Goal: Task Accomplishment & Management: Manage account settings

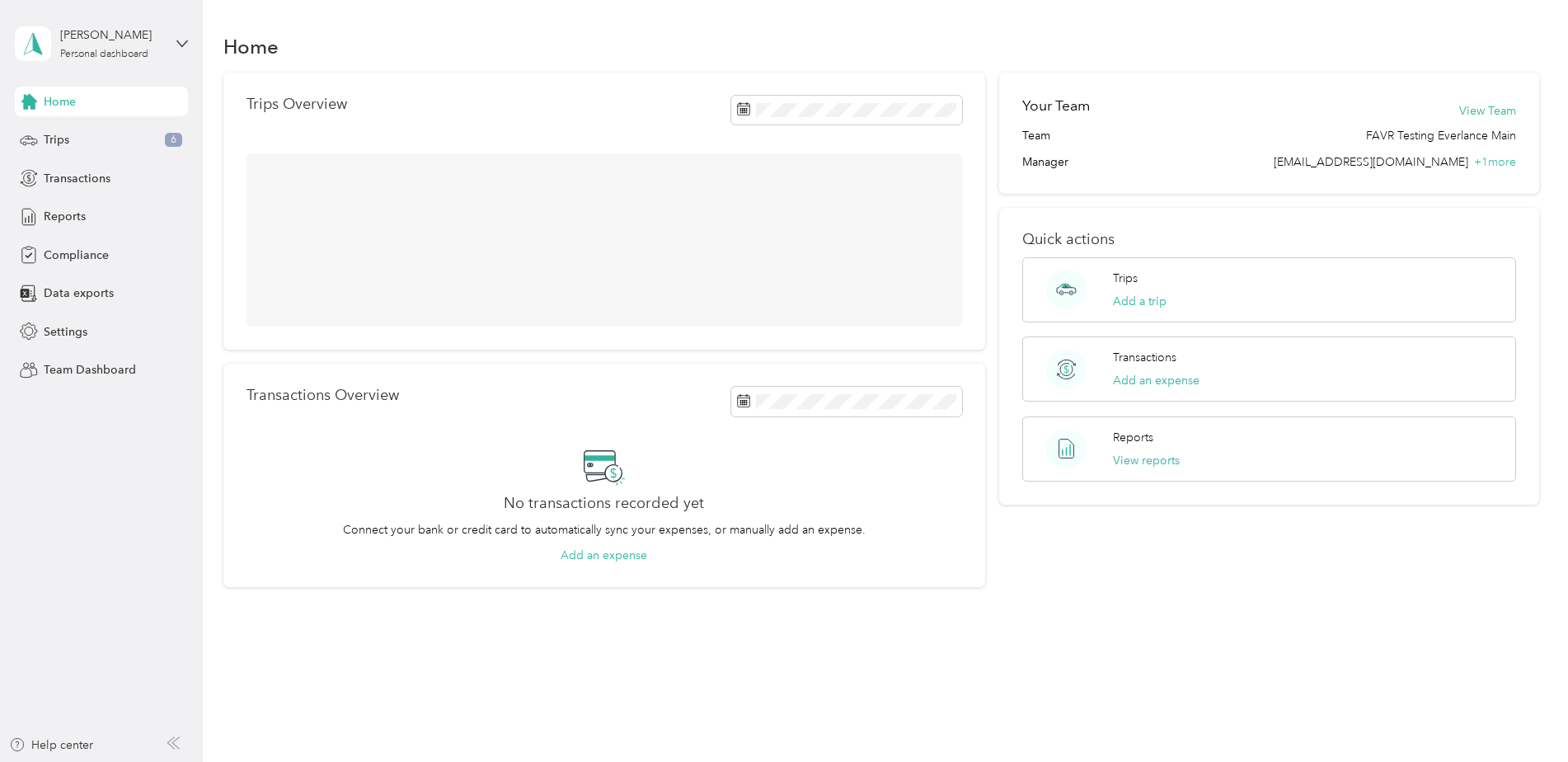
click at [177, 52] on div "[PERSON_NAME] Personal dashboard" at bounding box center [101, 44] width 173 height 57
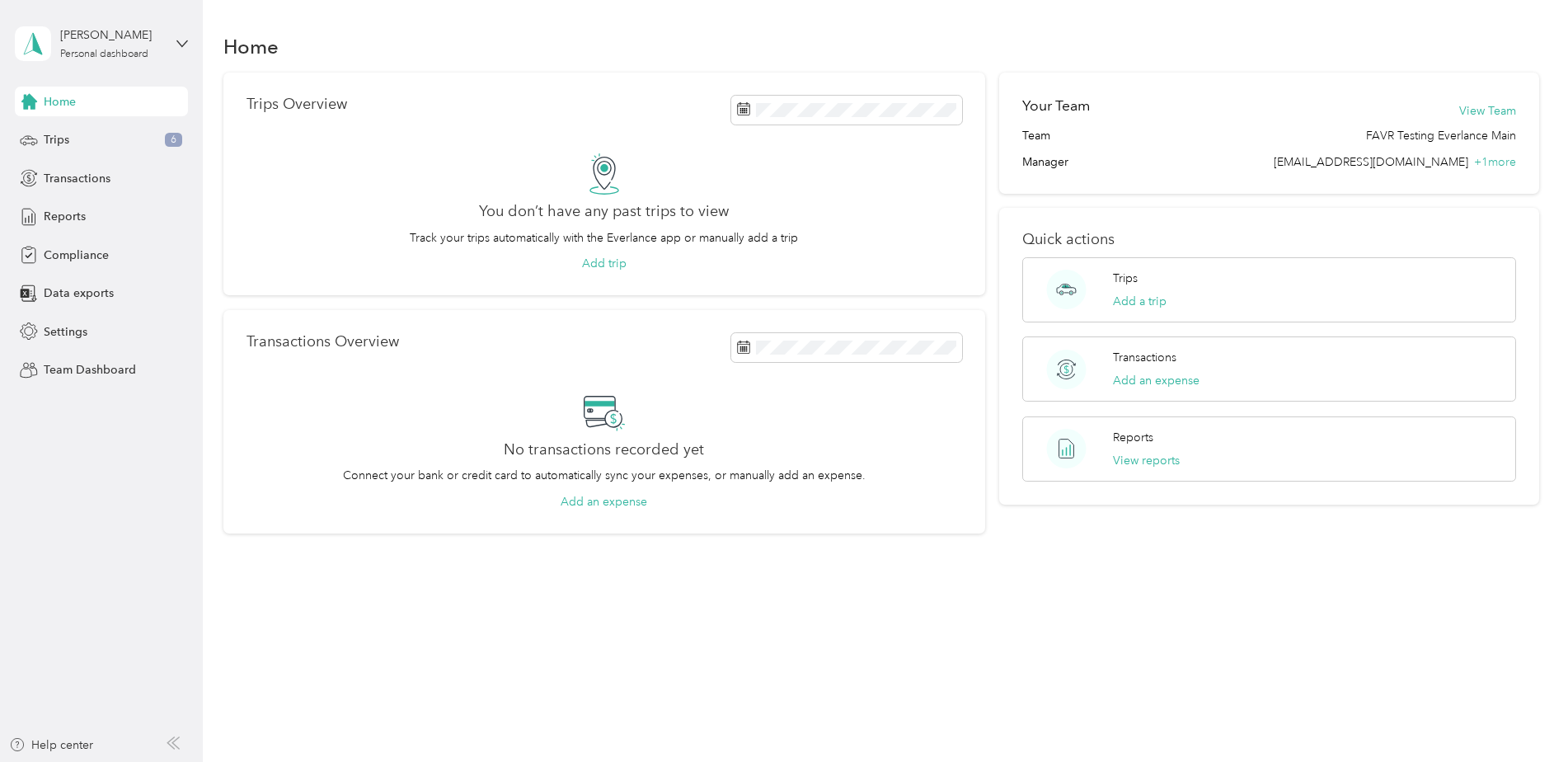
click at [111, 203] on div "Log out" at bounding box center [188, 206] width 324 height 29
